Goal: Check status: Check status

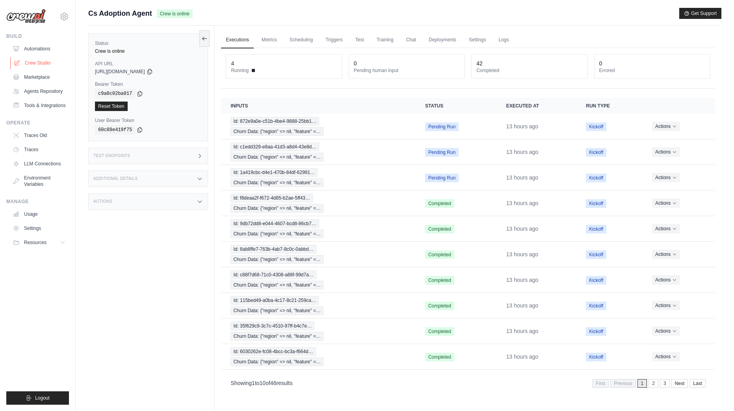
scroll to position [33, 0]
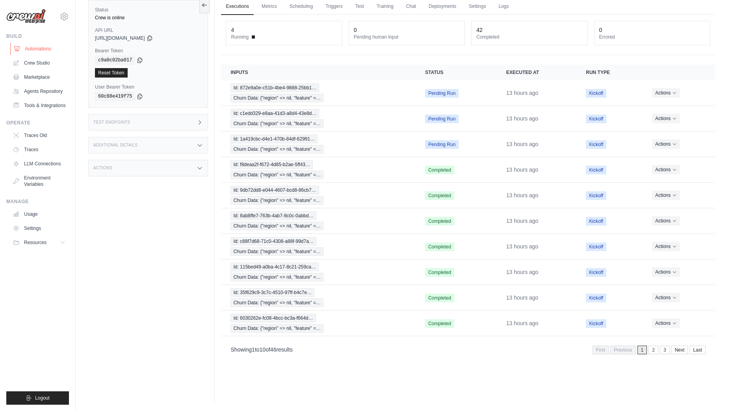
click at [42, 48] on link "Automations" at bounding box center [39, 49] width 59 height 13
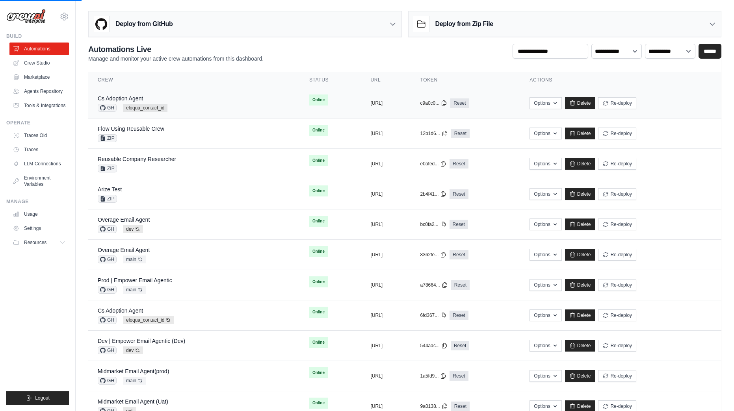
click at [187, 102] on div "Cs Adoption Agent GH eloqua_contact_id" at bounding box center [194, 103] width 193 height 17
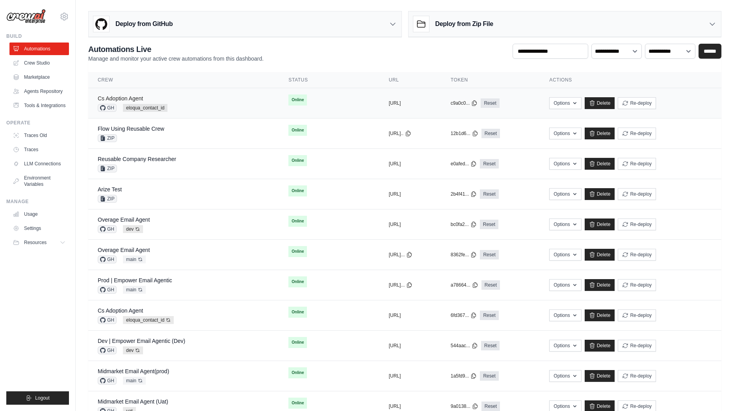
click at [114, 99] on link "Cs Adoption Agent" at bounding box center [120, 98] width 45 height 6
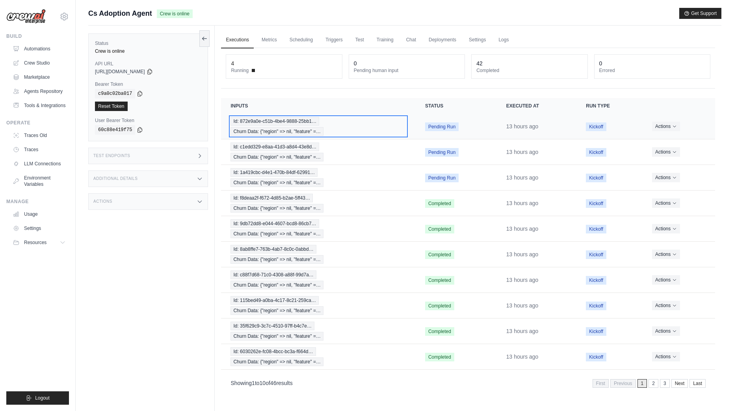
click at [263, 124] on span "Id: 872e9a0e-c51b-4be4-9888-25bb1…" at bounding box center [274, 121] width 89 height 9
